Goal: Task Accomplishment & Management: Use online tool/utility

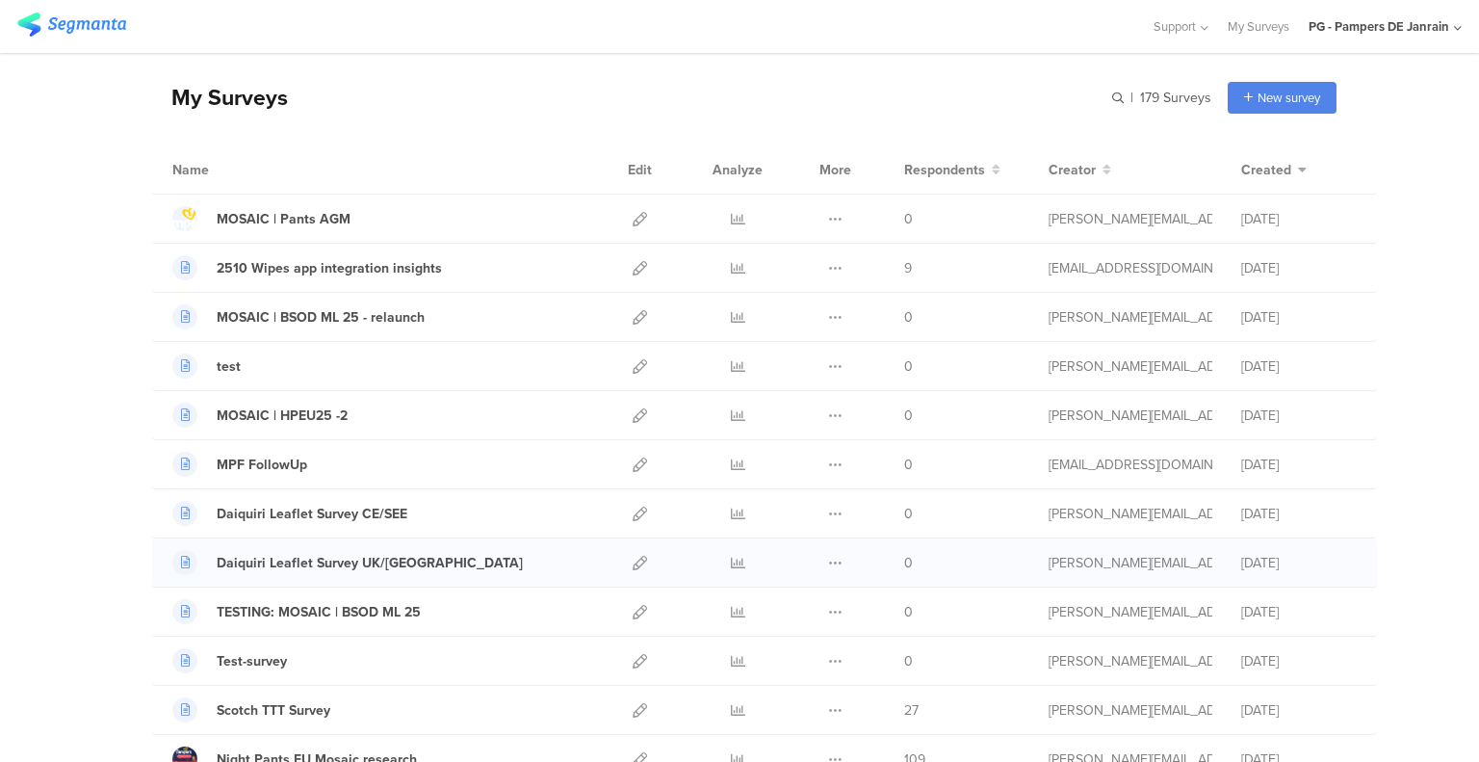
scroll to position [96, 0]
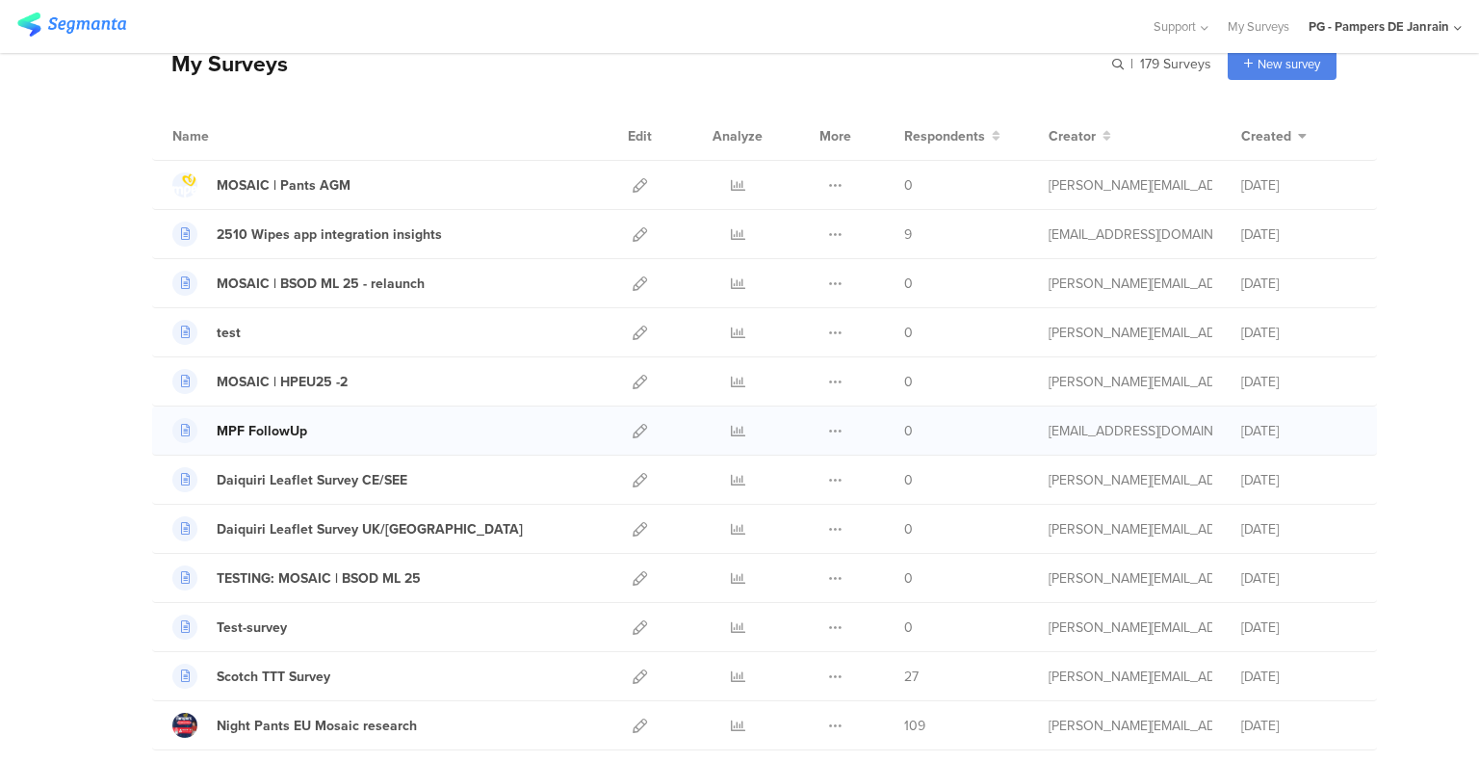
click at [257, 433] on div "MPF FollowUp" at bounding box center [262, 431] width 91 height 20
click at [634, 427] on icon at bounding box center [640, 431] width 14 height 14
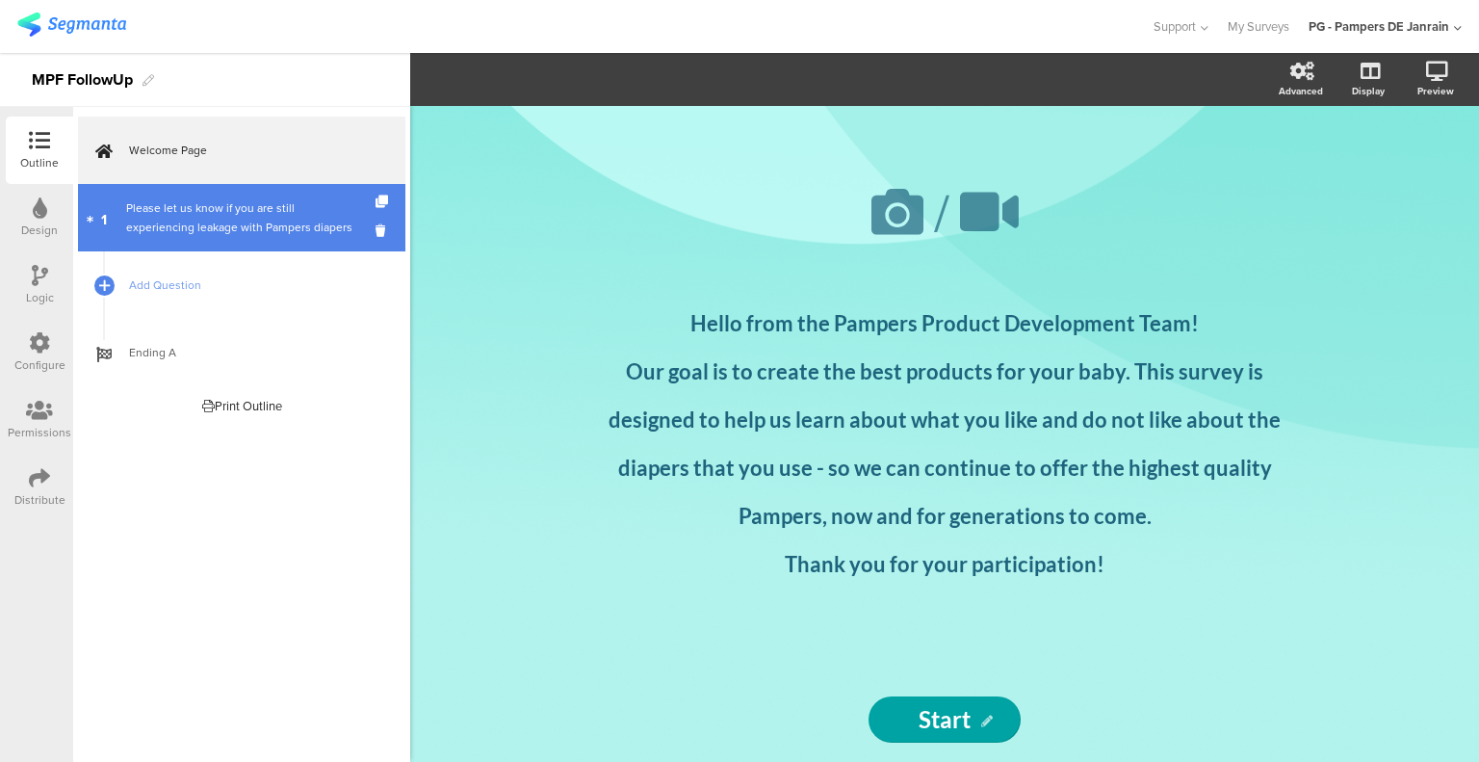
click at [292, 238] on link "1 Please let us know if you are still experiencing leakage with Pampers diapers" at bounding box center [241, 217] width 327 height 67
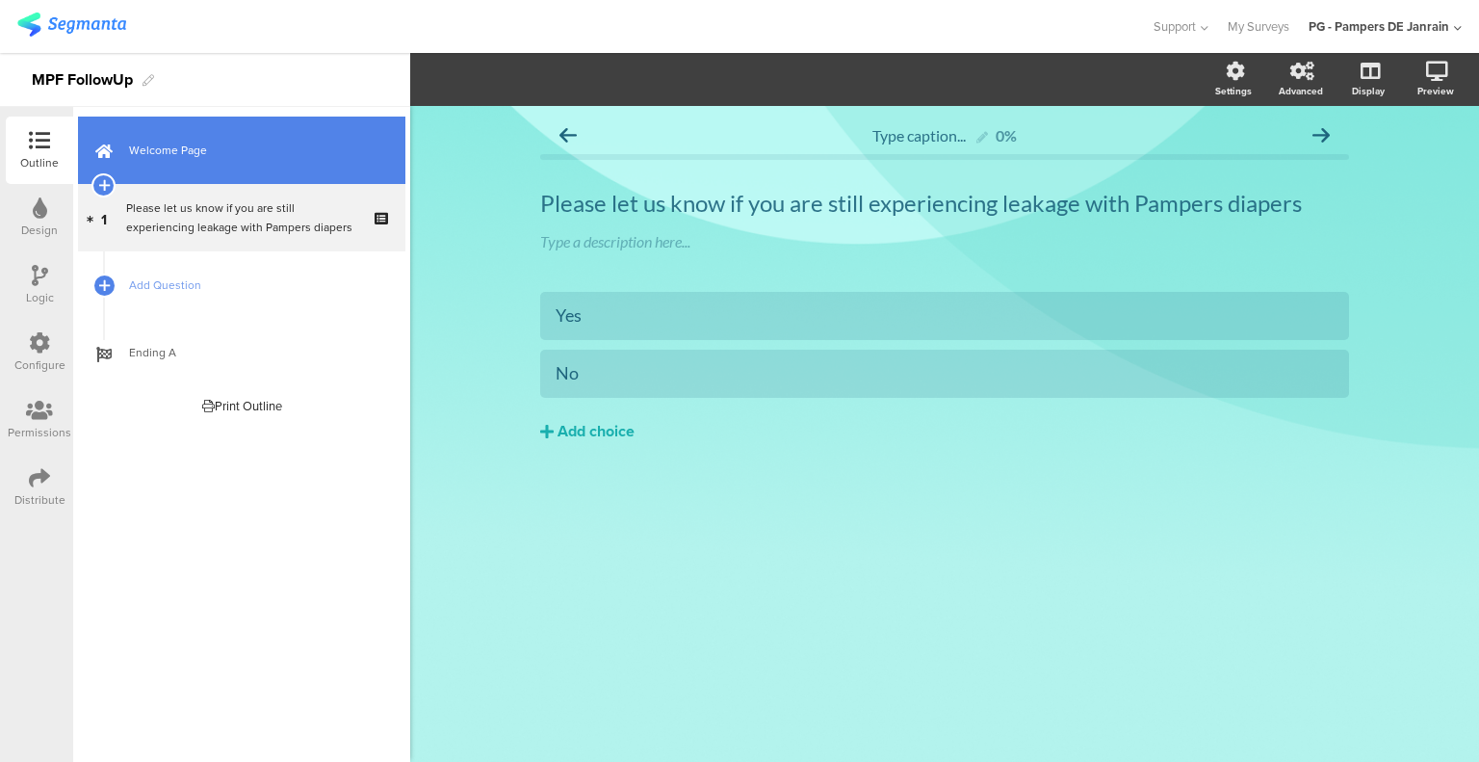
click at [193, 137] on link "Welcome Page" at bounding box center [241, 150] width 327 height 67
